Goal: Navigation & Orientation: Find specific page/section

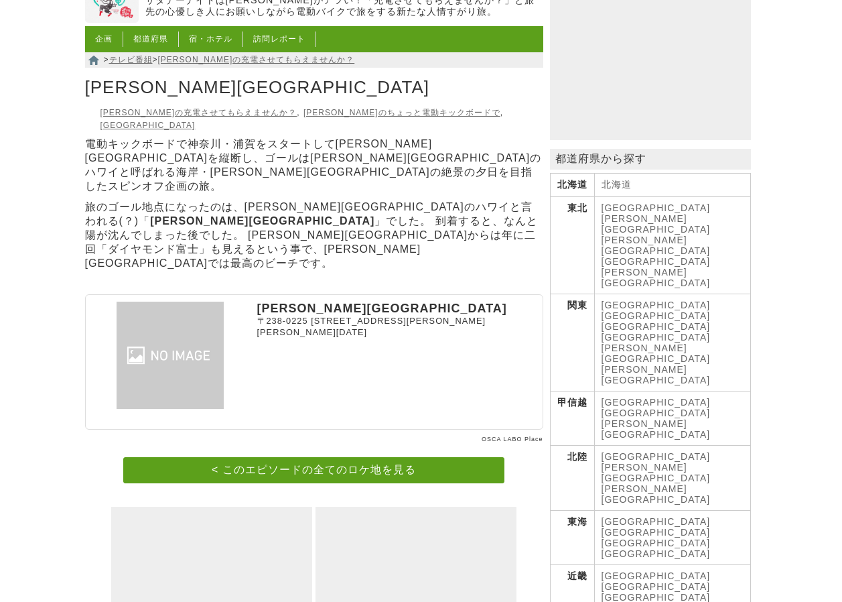
scroll to position [67, 0]
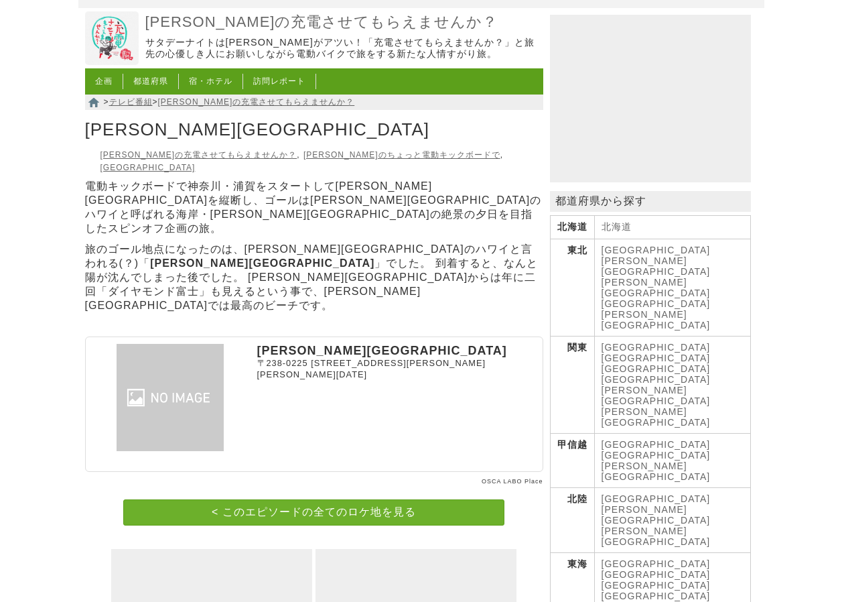
click at [401, 499] on link "< このエピソードの全てのロケ地を見る" at bounding box center [313, 512] width 381 height 26
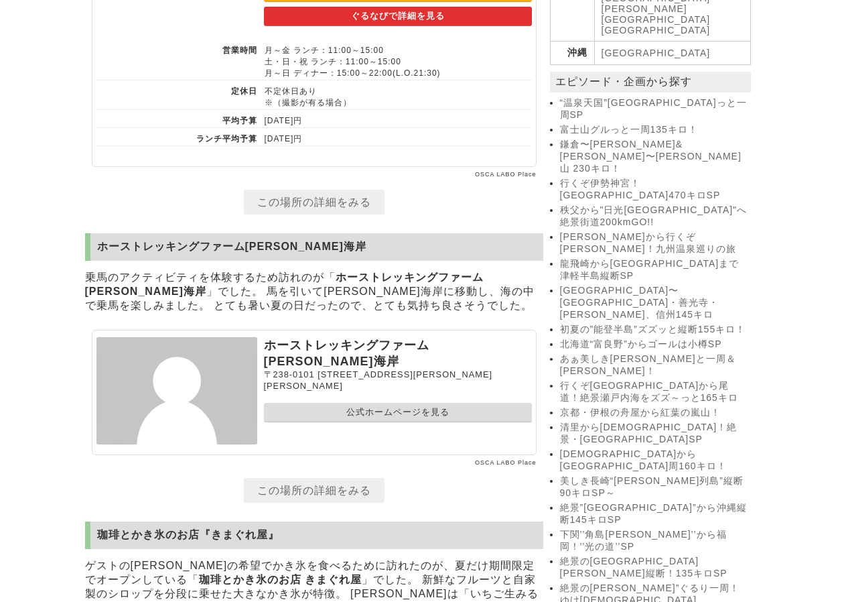
scroll to position [913, 0]
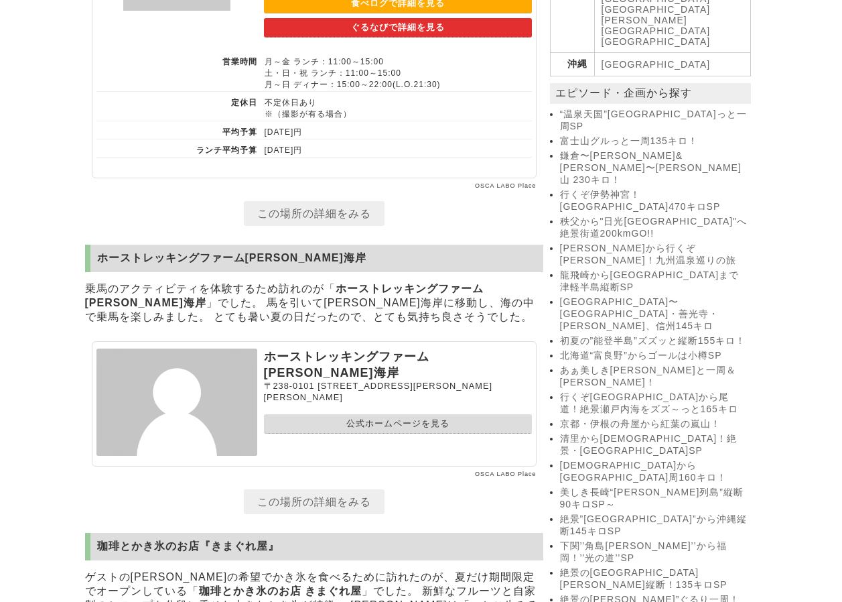
click at [397, 414] on link "公式ホームページを見る" at bounding box center [398, 423] width 268 height 19
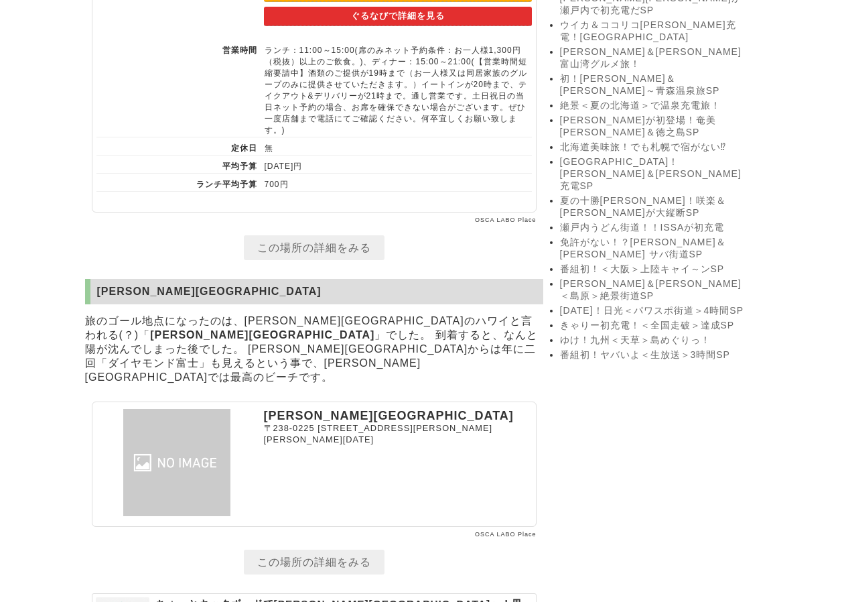
scroll to position [2613, 0]
